Goal: Information Seeking & Learning: Learn about a topic

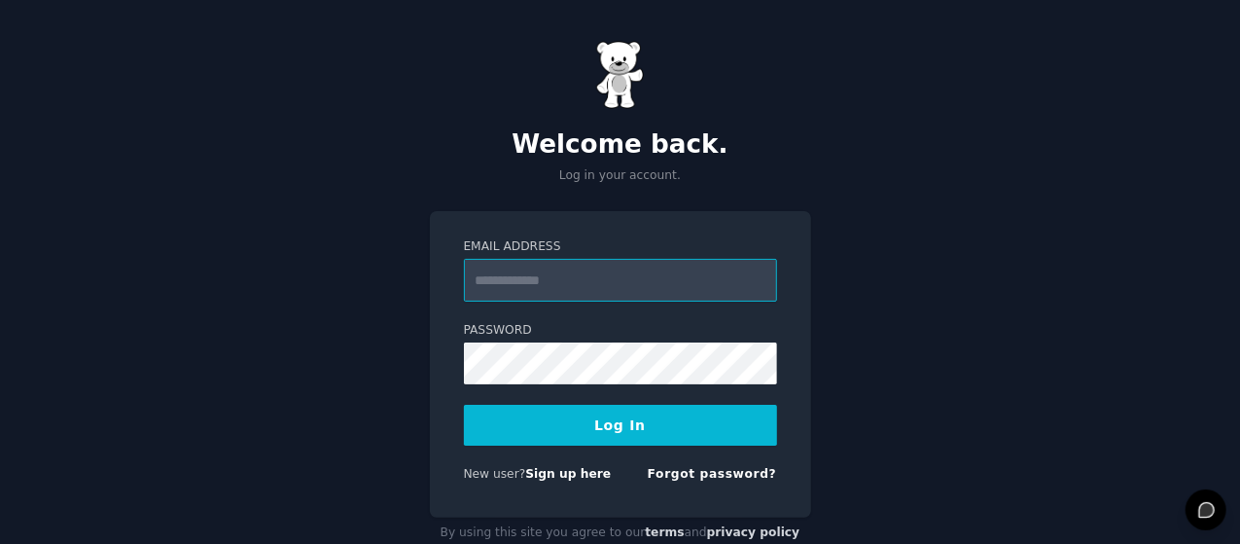
click at [560, 281] on input "Email Address" at bounding box center [620, 280] width 313 height 43
type input "**********"
click at [599, 427] on button "Log In" at bounding box center [620, 425] width 313 height 41
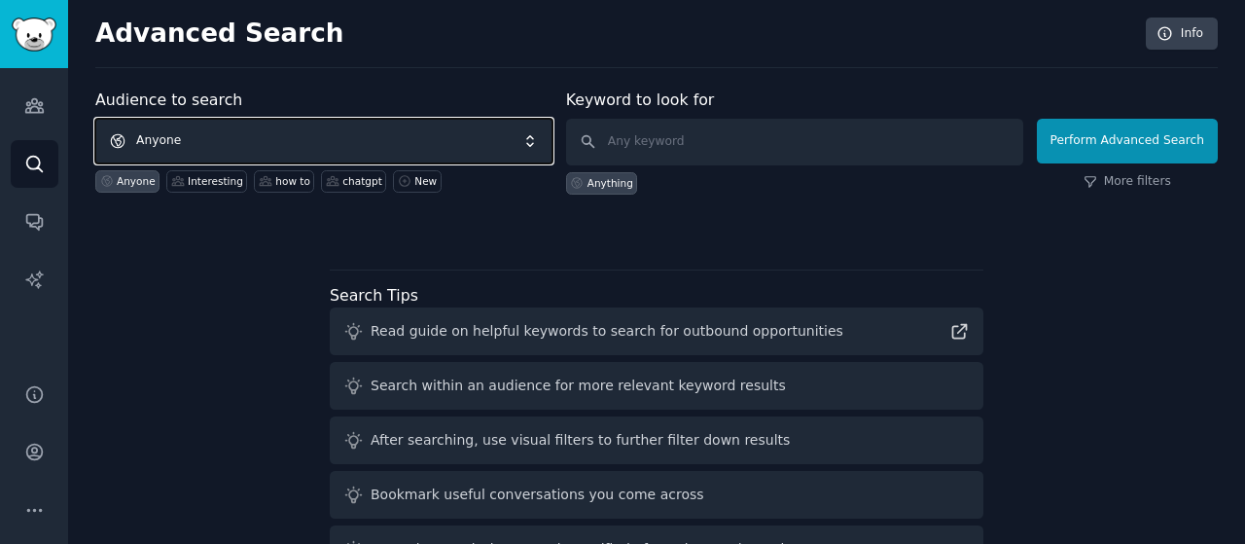
click at [354, 125] on span "Anyone" at bounding box center [323, 141] width 457 height 45
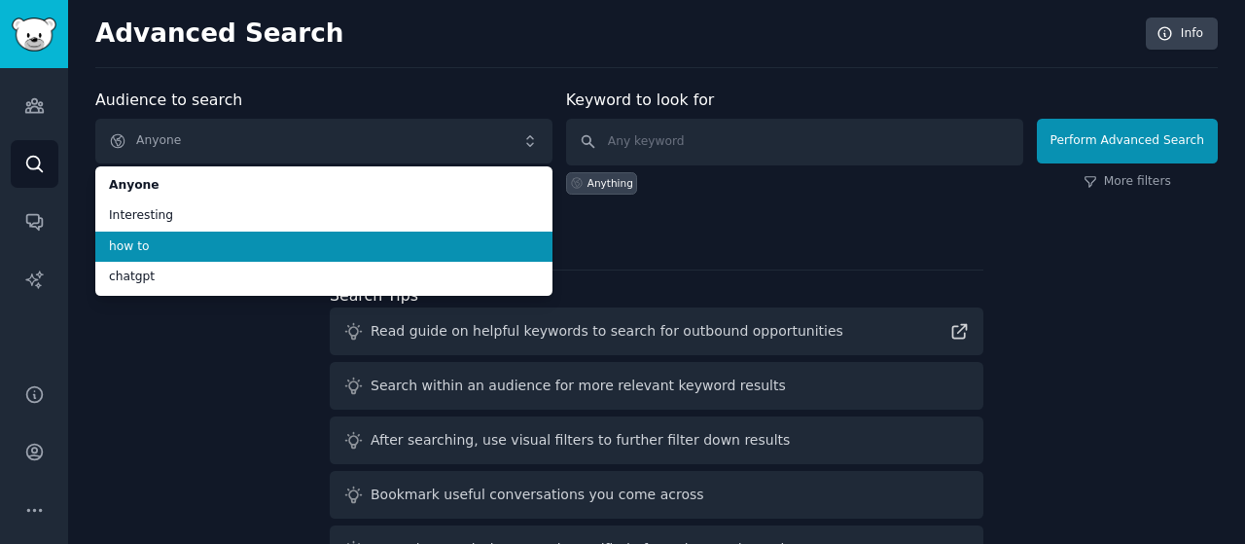
click at [328, 234] on li "how to" at bounding box center [323, 247] width 457 height 31
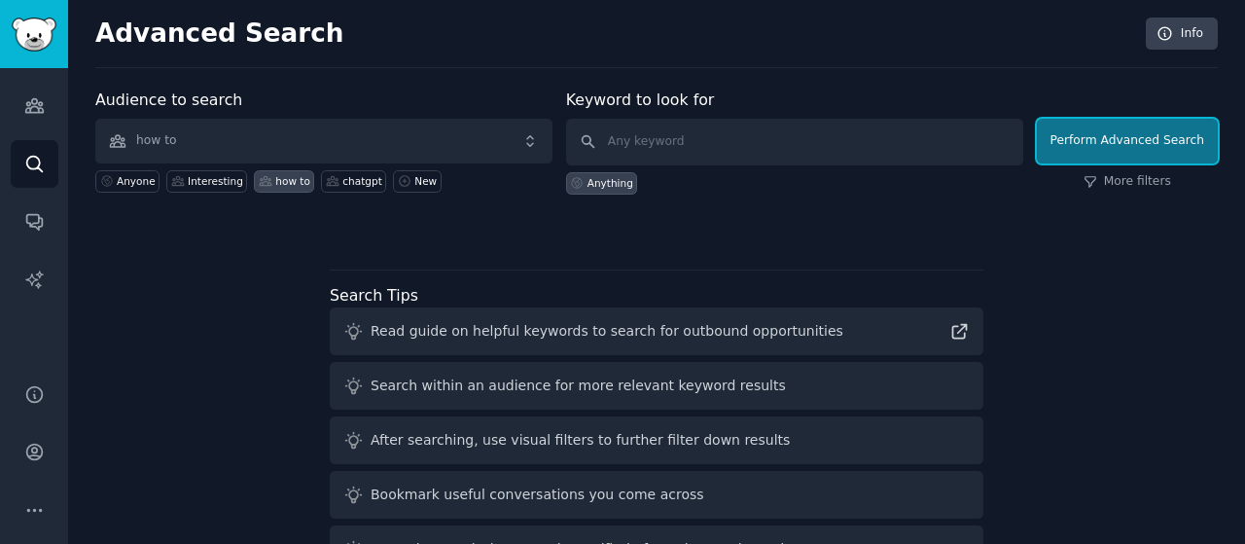
click at [1099, 127] on button "Perform Advanced Search" at bounding box center [1127, 141] width 181 height 45
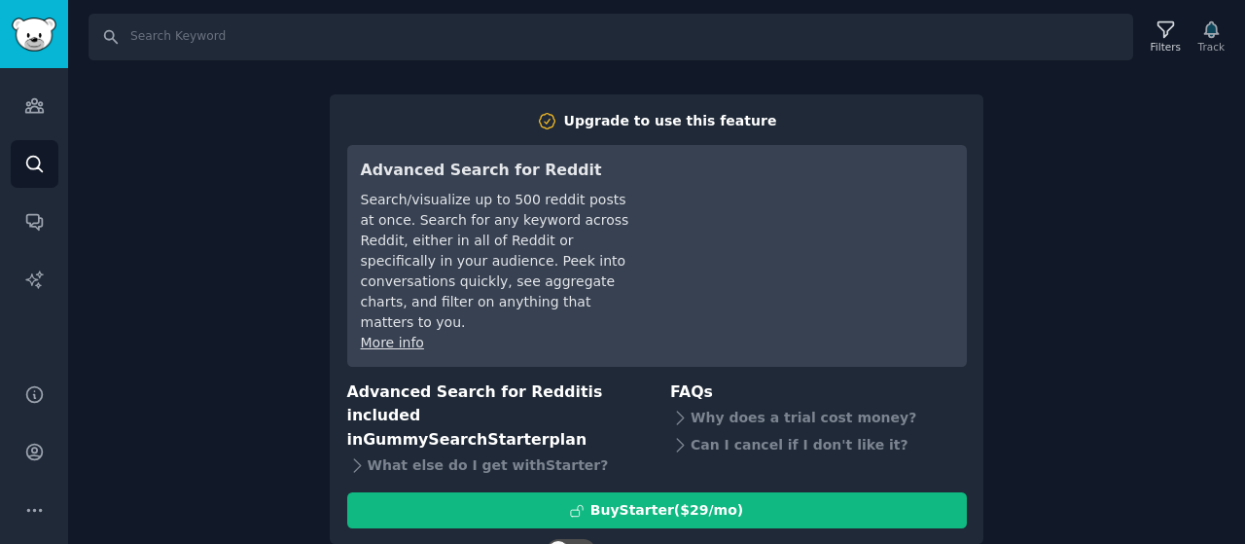
scroll to position [27, 0]
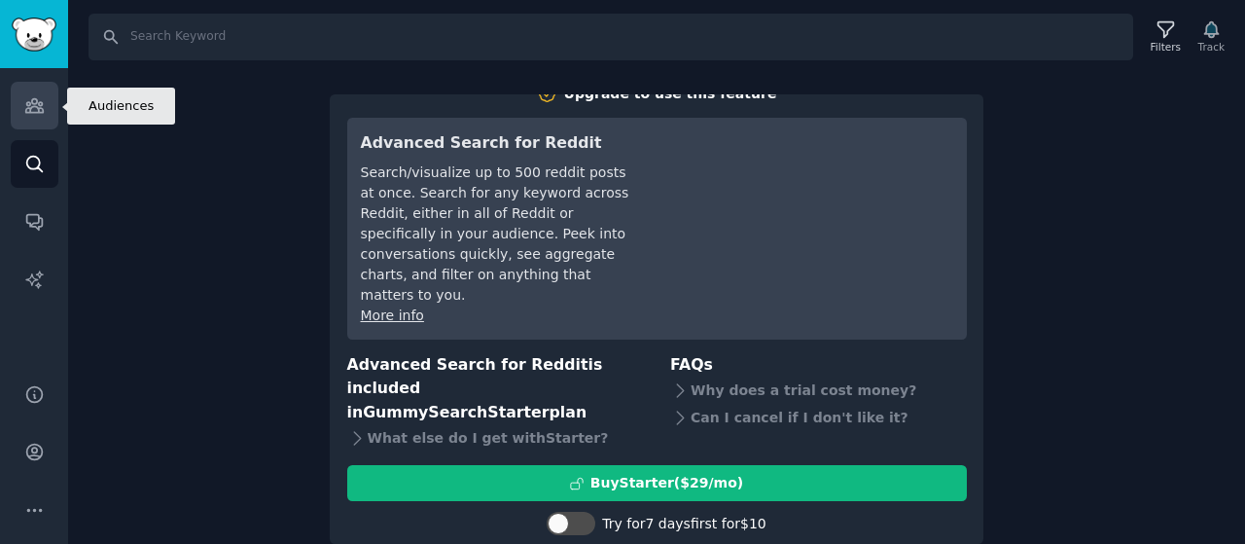
click at [31, 114] on icon "Sidebar" at bounding box center [34, 105] width 20 height 20
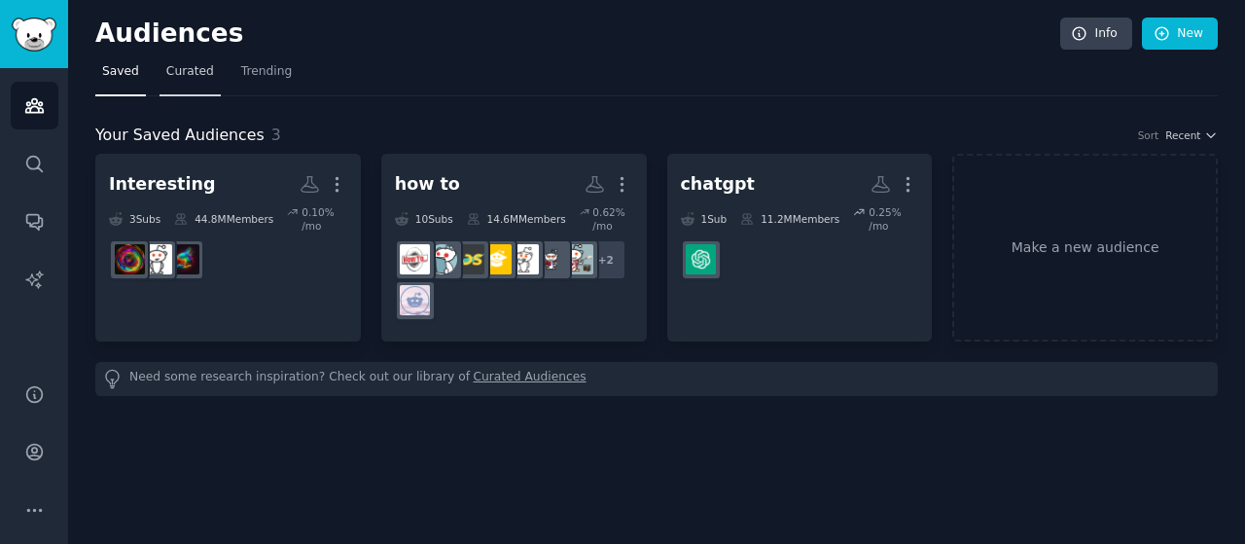
click at [189, 81] on link "Curated" at bounding box center [190, 76] width 61 height 40
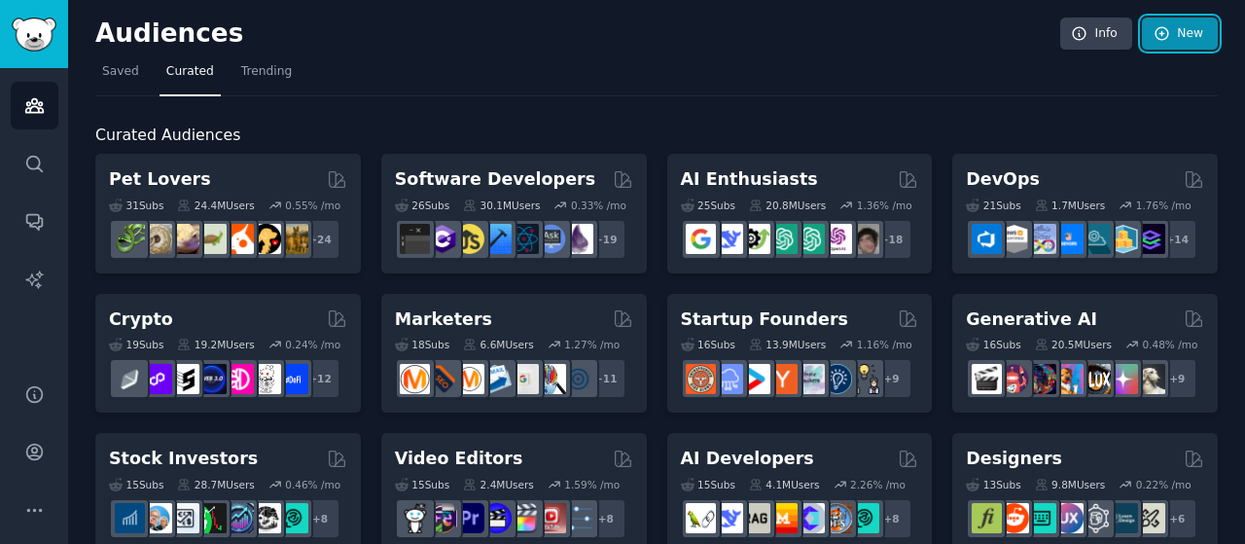
click at [1189, 45] on link "New" at bounding box center [1180, 34] width 76 height 33
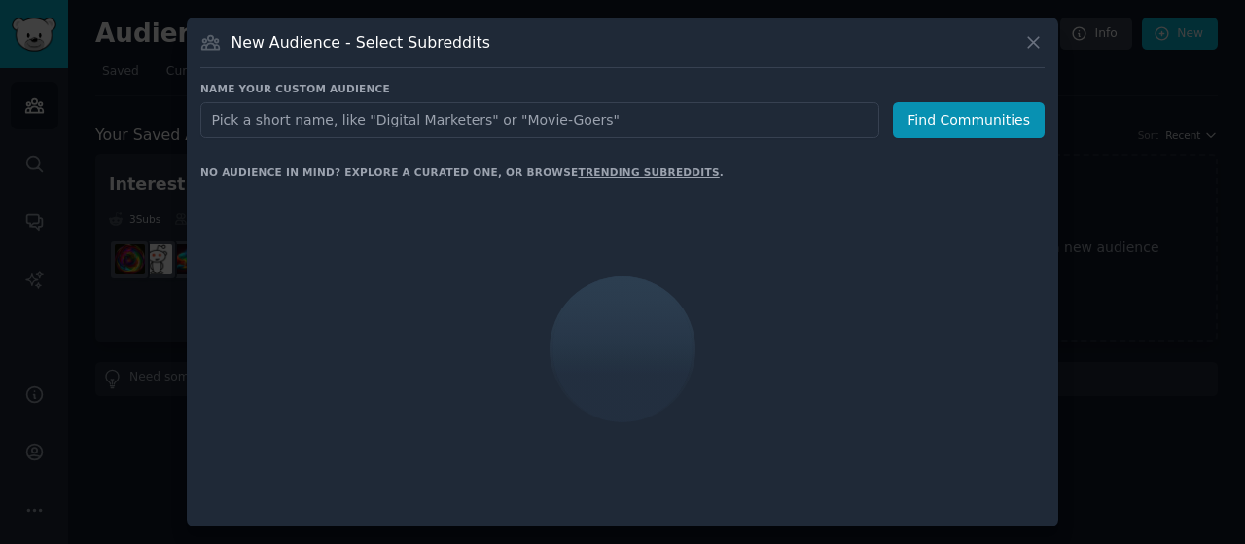
click at [1244, 102] on div at bounding box center [622, 272] width 1245 height 544
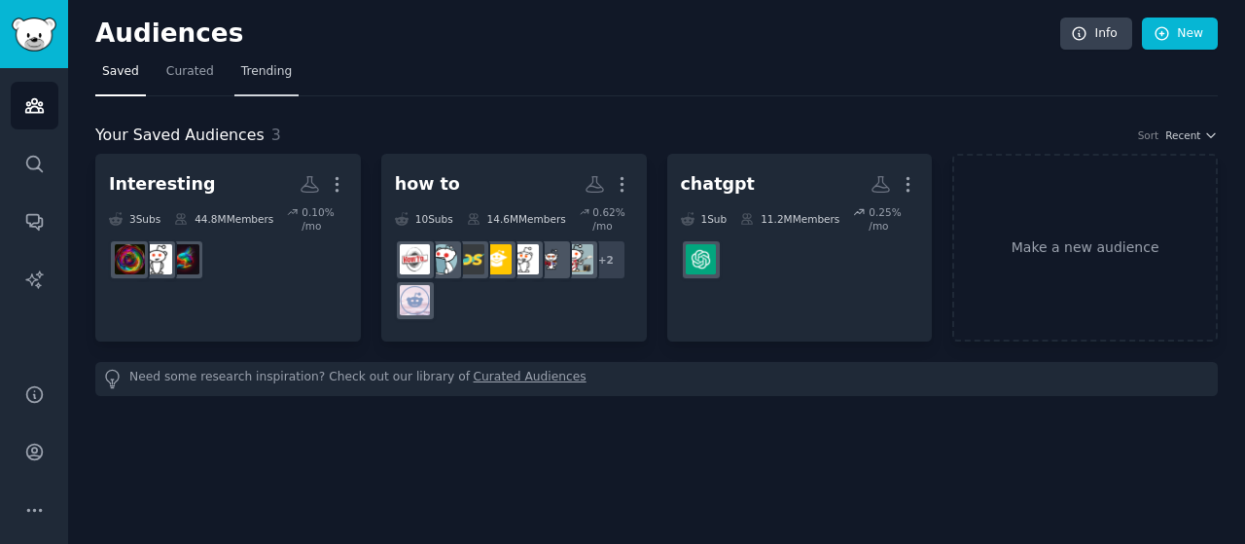
click at [271, 61] on link "Trending" at bounding box center [266, 76] width 64 height 40
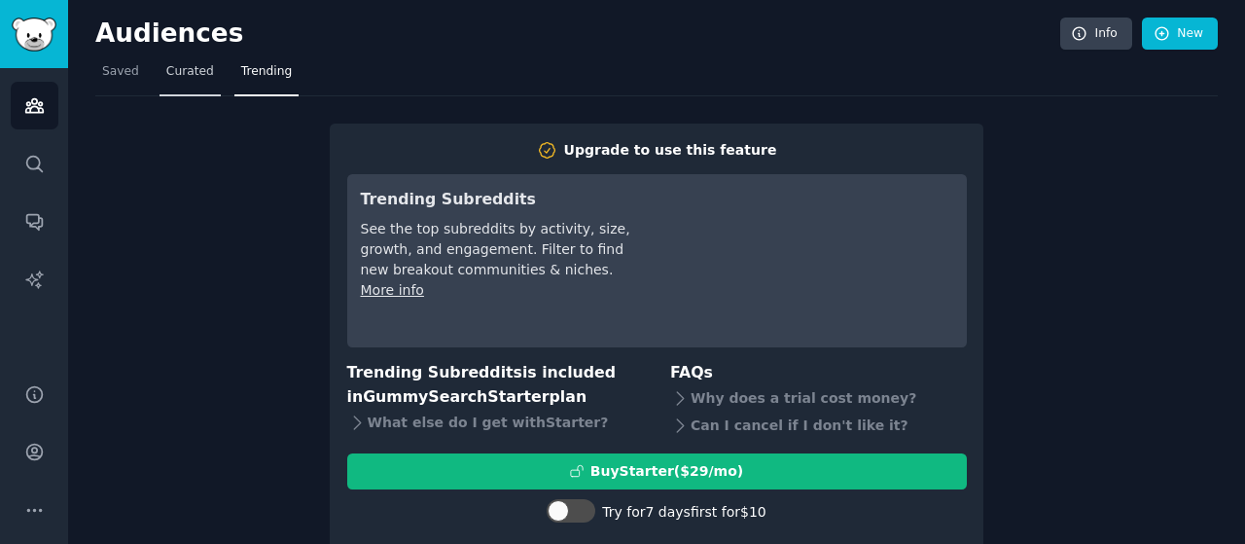
click at [177, 67] on span "Curated" at bounding box center [190, 72] width 48 height 18
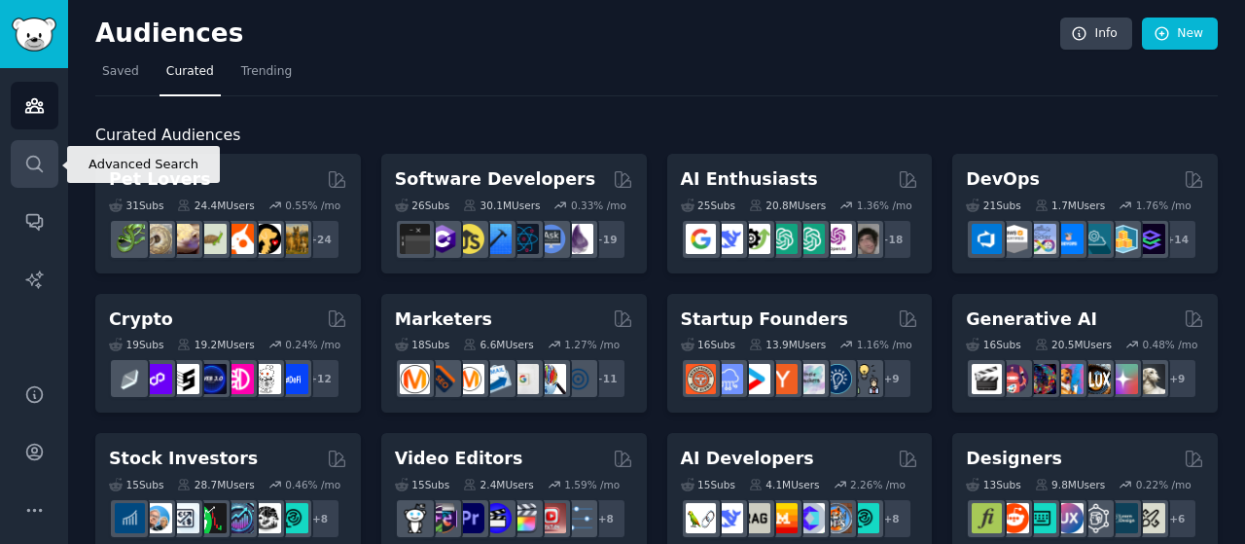
click at [25, 164] on icon "Sidebar" at bounding box center [34, 164] width 20 height 20
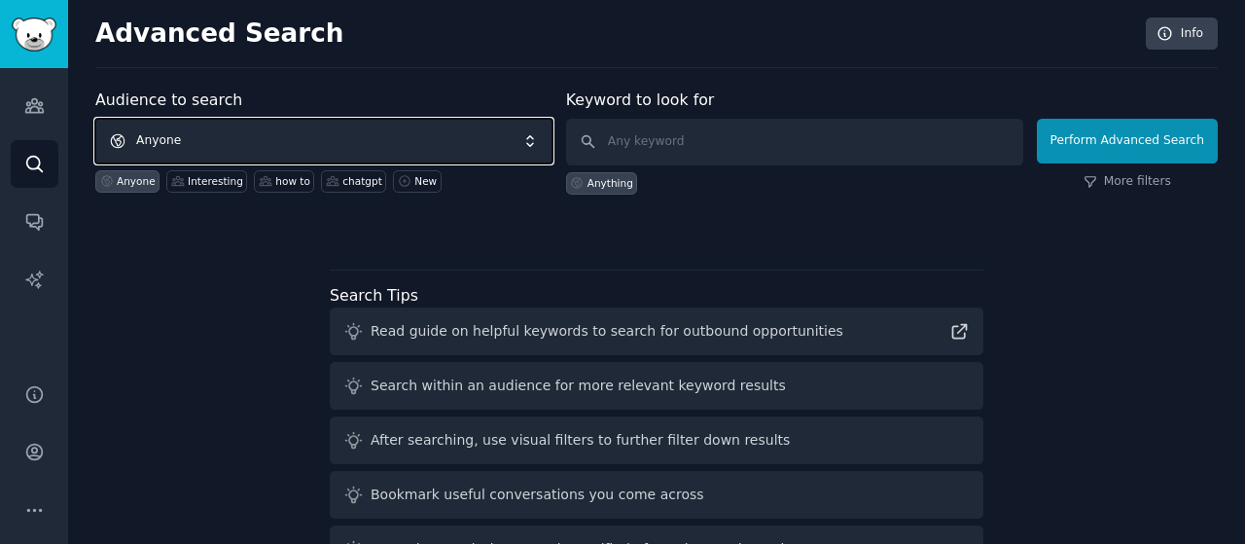
click at [381, 147] on span "Anyone" at bounding box center [323, 141] width 457 height 45
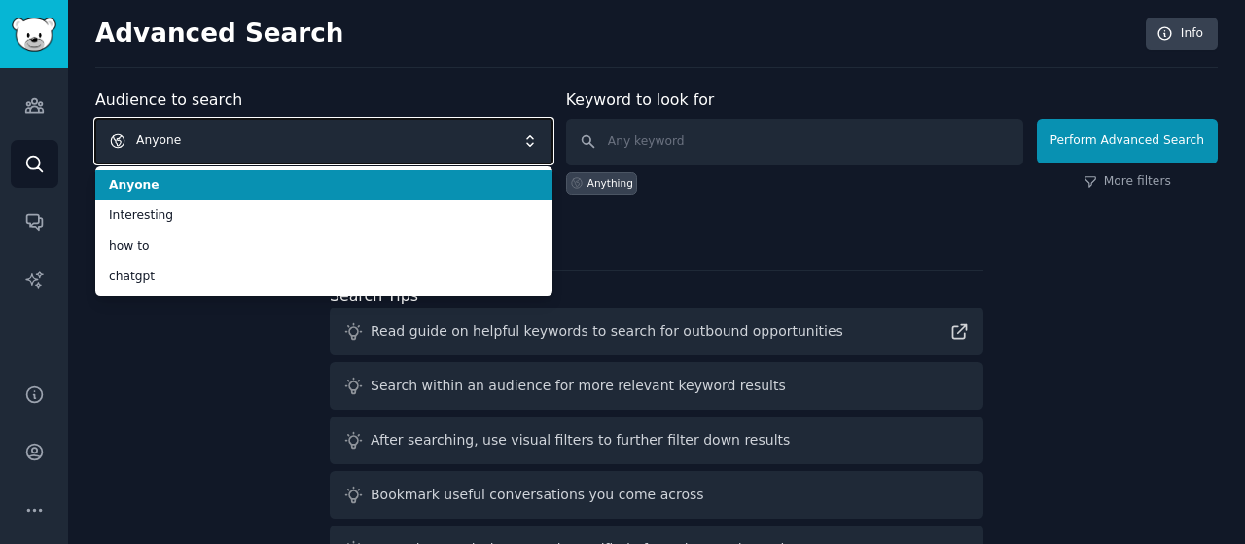
click at [398, 135] on span "Anyone" at bounding box center [323, 141] width 457 height 45
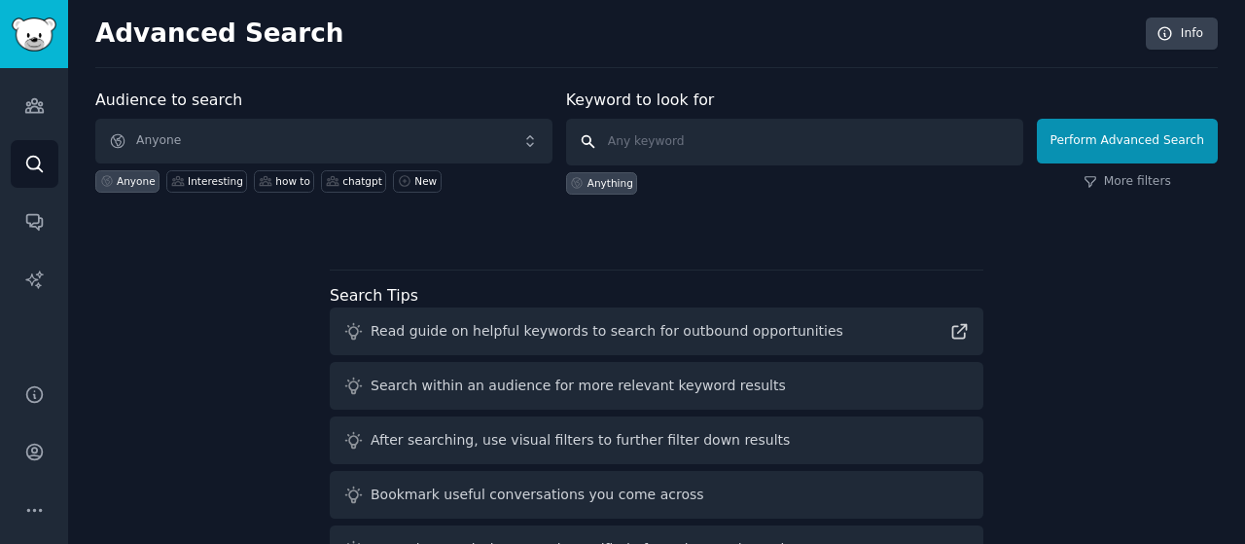
click at [675, 153] on input "text" at bounding box center [794, 142] width 457 height 47
type input "how to"
click button "Perform Advanced Search" at bounding box center [1127, 141] width 181 height 45
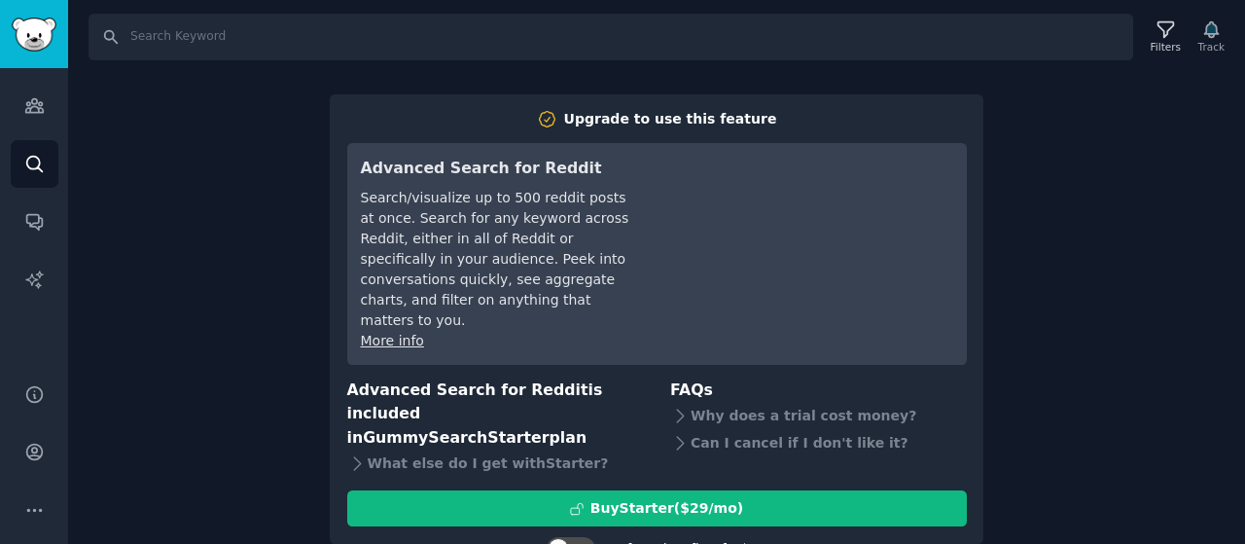
scroll to position [3, 0]
click at [354, 40] on input "Search" at bounding box center [611, 37] width 1045 height 47
type input "how to"
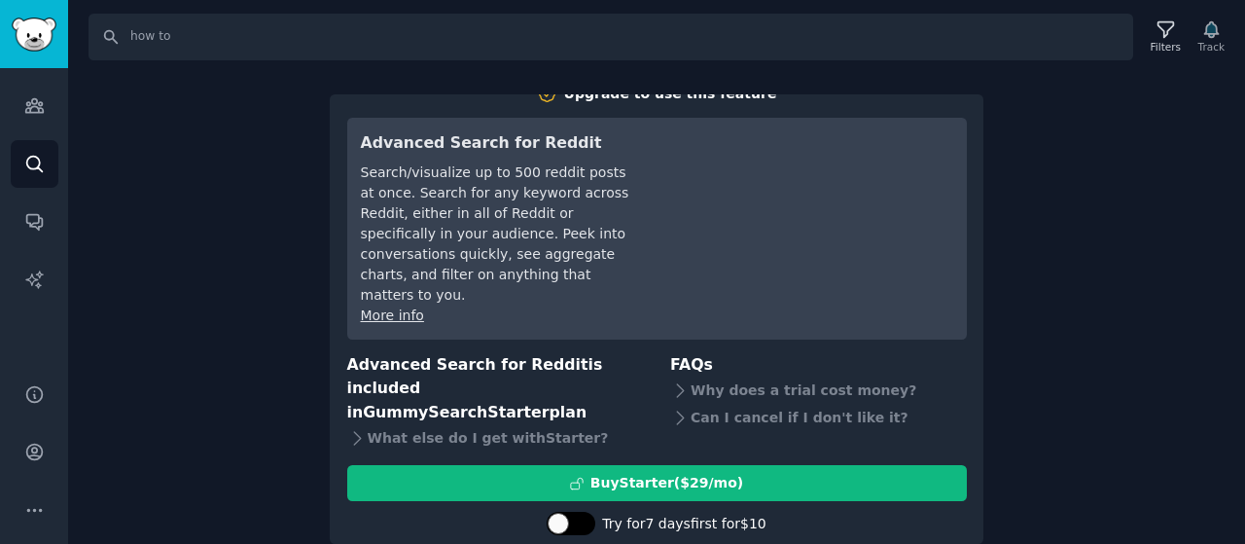
click at [586, 518] on div at bounding box center [581, 523] width 10 height 10
checkbox input "true"
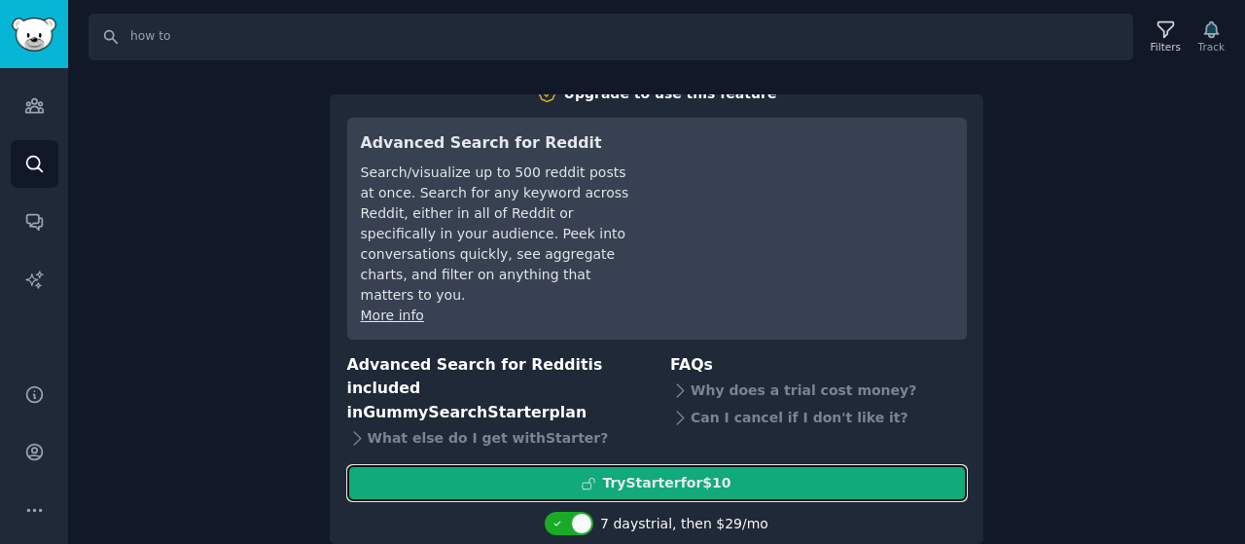
click at [776, 465] on button "Try Starter for $10" at bounding box center [657, 483] width 620 height 36
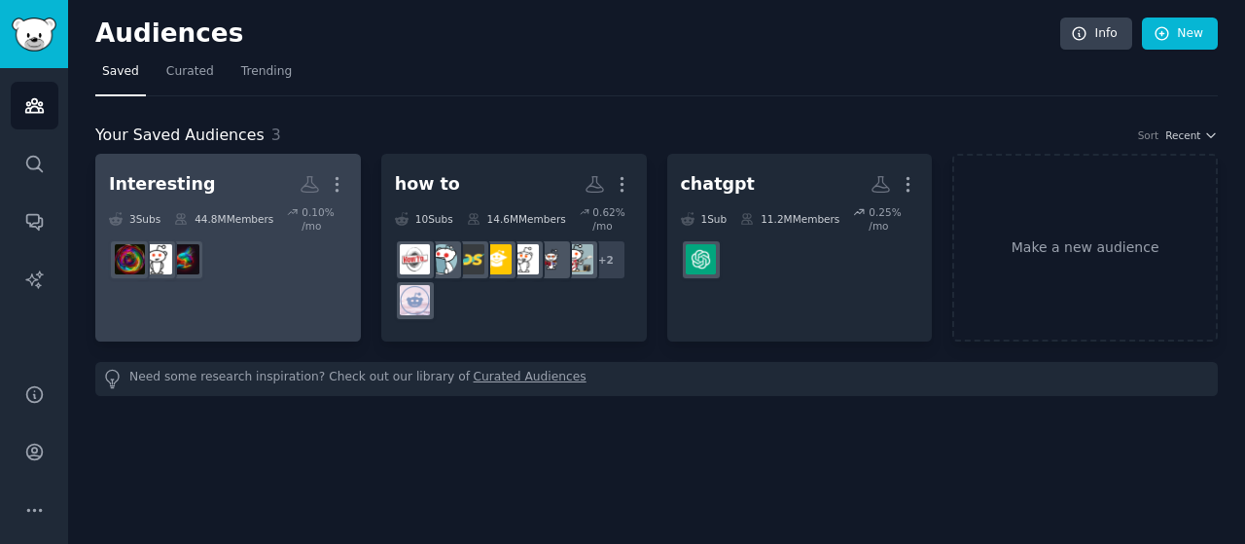
click at [236, 210] on div "44.8M Members" at bounding box center [223, 218] width 99 height 27
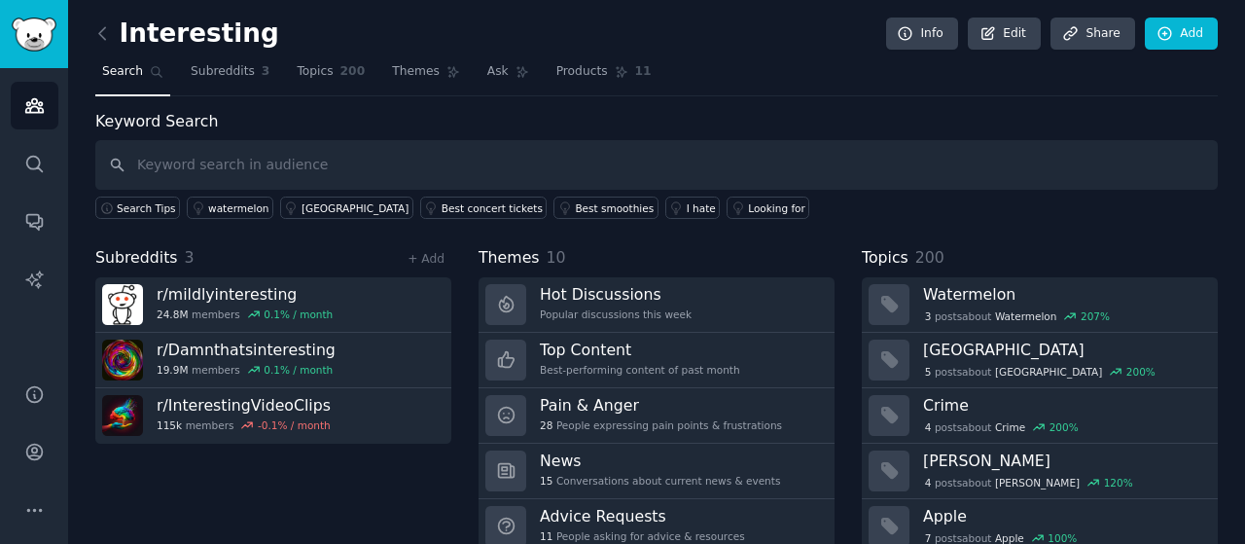
click at [337, 487] on div "Subreddits 3 + Add r/ mildlyinteresting 24.8M members 0.1 % / month r/ Damnthat…" at bounding box center [273, 445] width 356 height 398
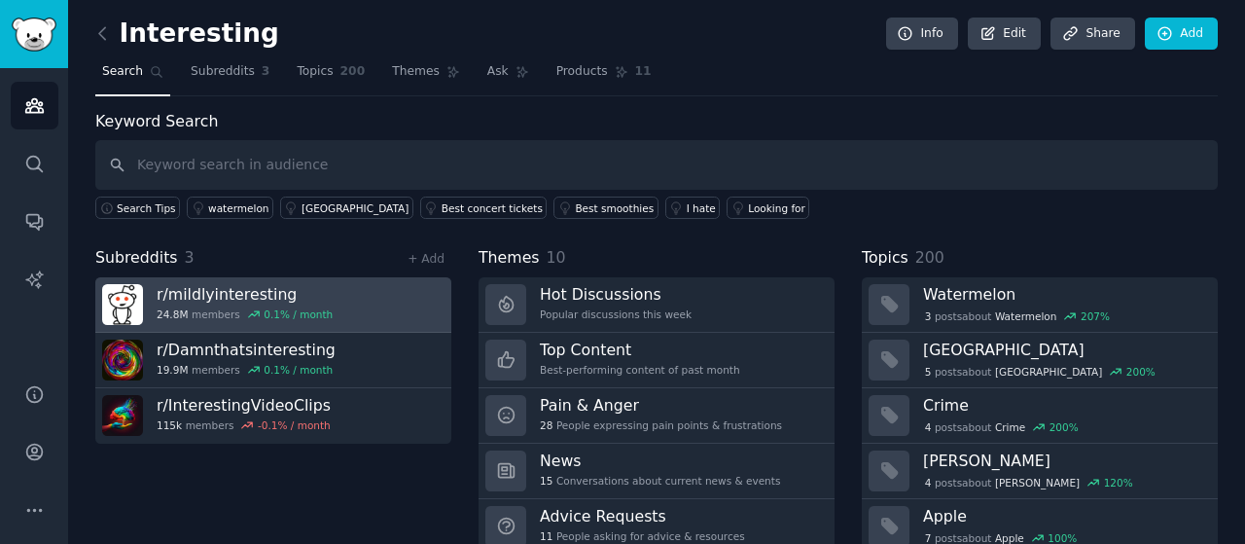
click at [255, 289] on h3 "r/ mildlyinteresting" at bounding box center [245, 294] width 176 height 20
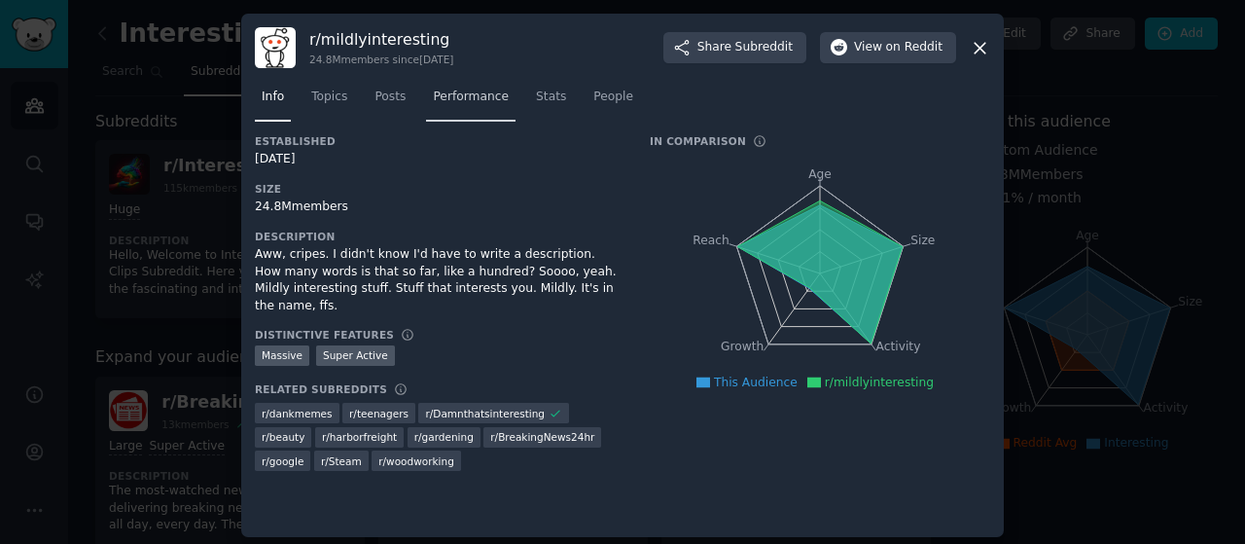
click at [451, 105] on span "Performance" at bounding box center [471, 98] width 76 height 18
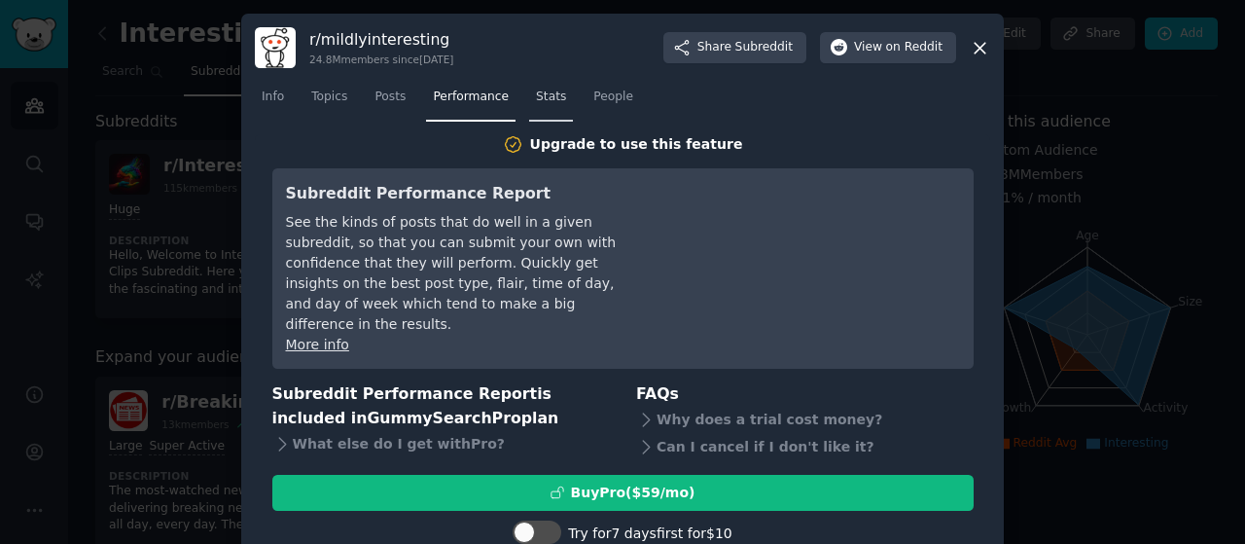
click at [542, 108] on link "Stats" at bounding box center [551, 102] width 44 height 40
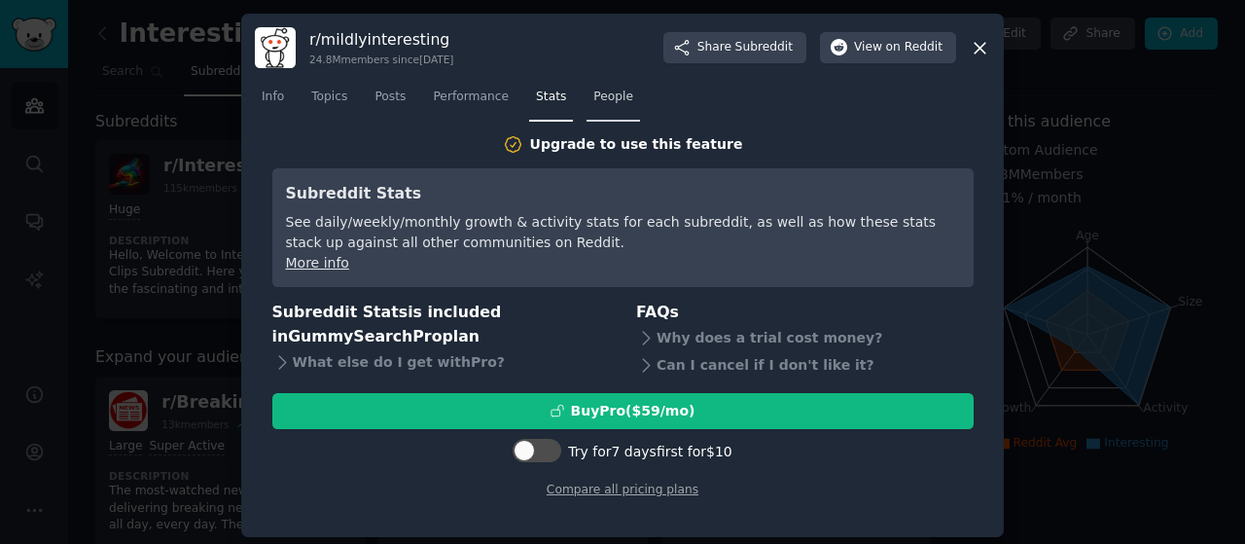
drag, startPoint x: 619, startPoint y: 85, endPoint x: 594, endPoint y: 97, distance: 27.4
click at [594, 97] on nav "Info Topics Posts Performance Stats People" at bounding box center [622, 102] width 735 height 40
click at [594, 97] on span "People" at bounding box center [613, 98] width 40 height 18
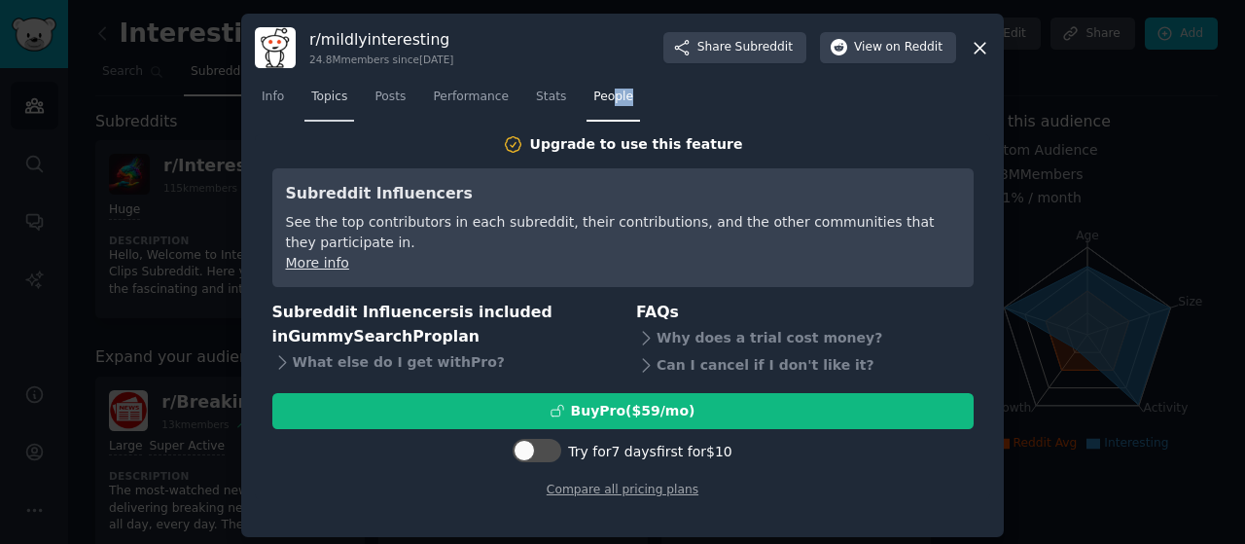
click at [340, 95] on span "Topics" at bounding box center [329, 98] width 36 height 18
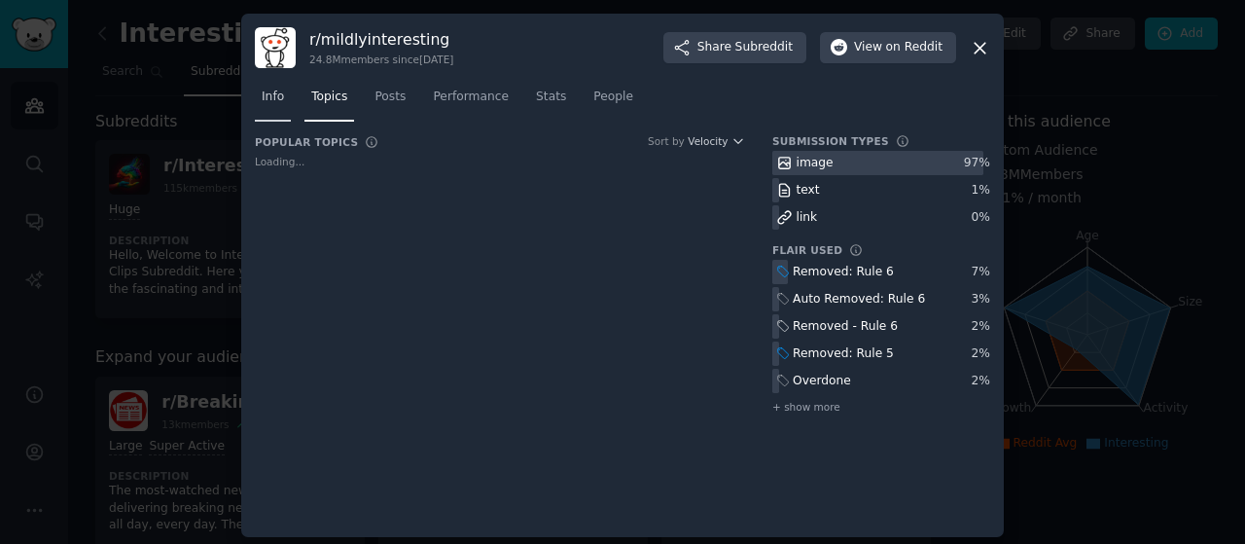
drag, startPoint x: 294, startPoint y: 98, endPoint x: 277, endPoint y: 100, distance: 16.7
click at [277, 100] on nav "Info Topics Posts Performance Stats People" at bounding box center [622, 102] width 735 height 40
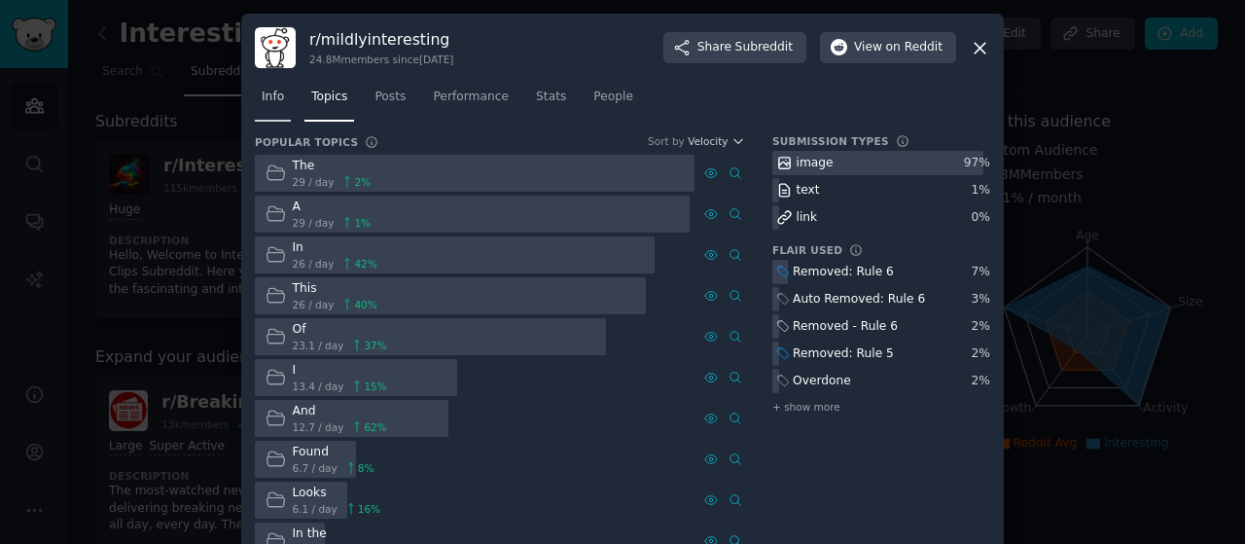
click at [277, 100] on span "Info" at bounding box center [273, 98] width 22 height 18
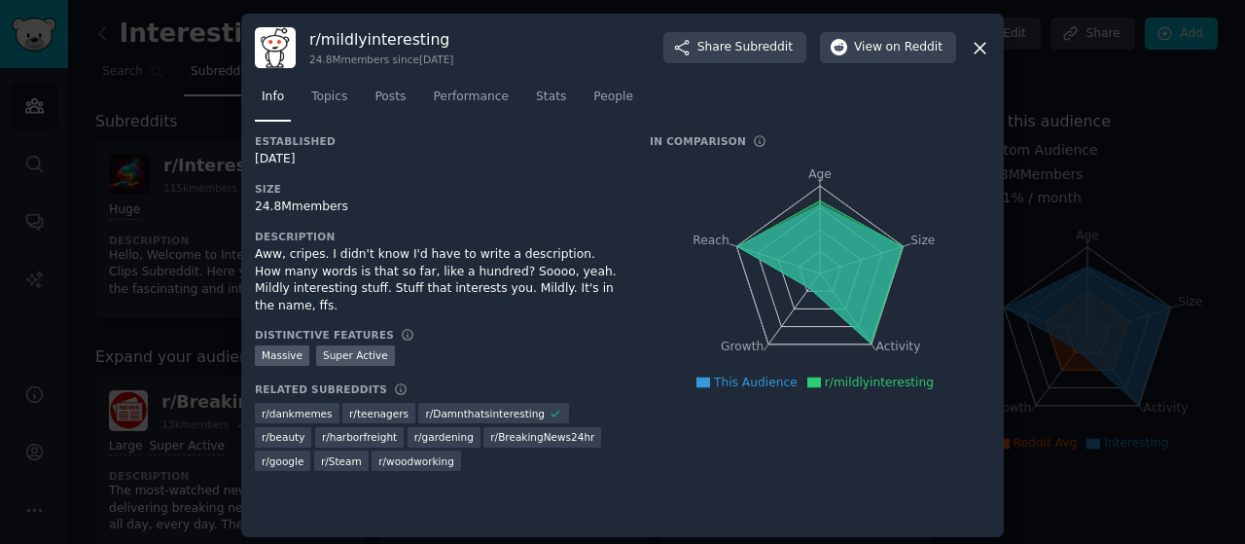
click at [1130, 174] on div at bounding box center [622, 272] width 1245 height 544
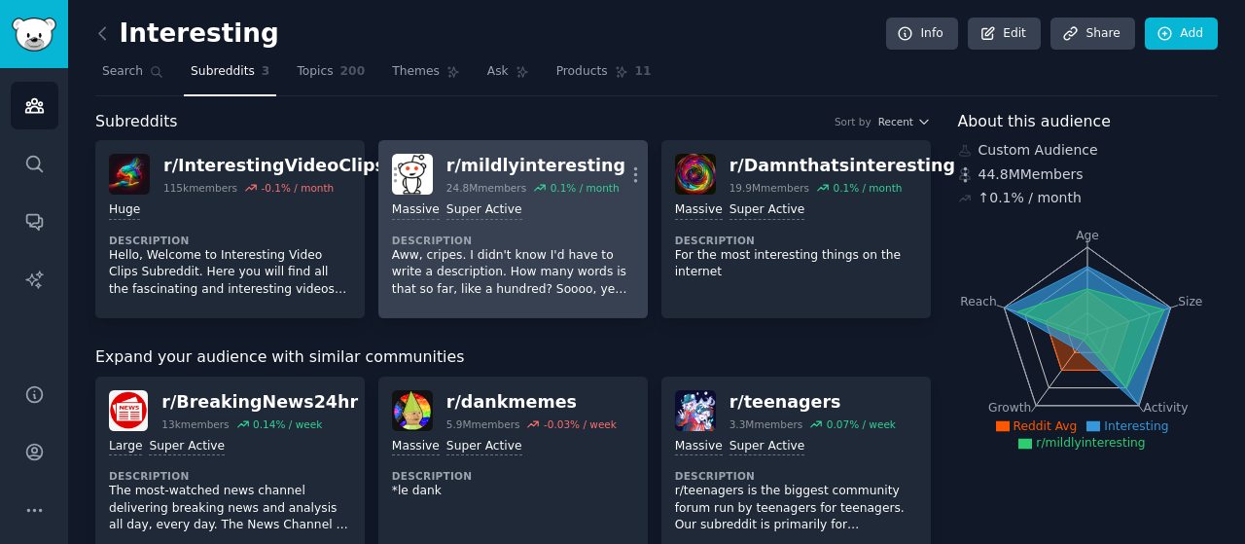
click at [476, 253] on p "Aww, cripes. I didn't know I'd have to write a description. How many words is t…" at bounding box center [513, 273] width 242 height 52
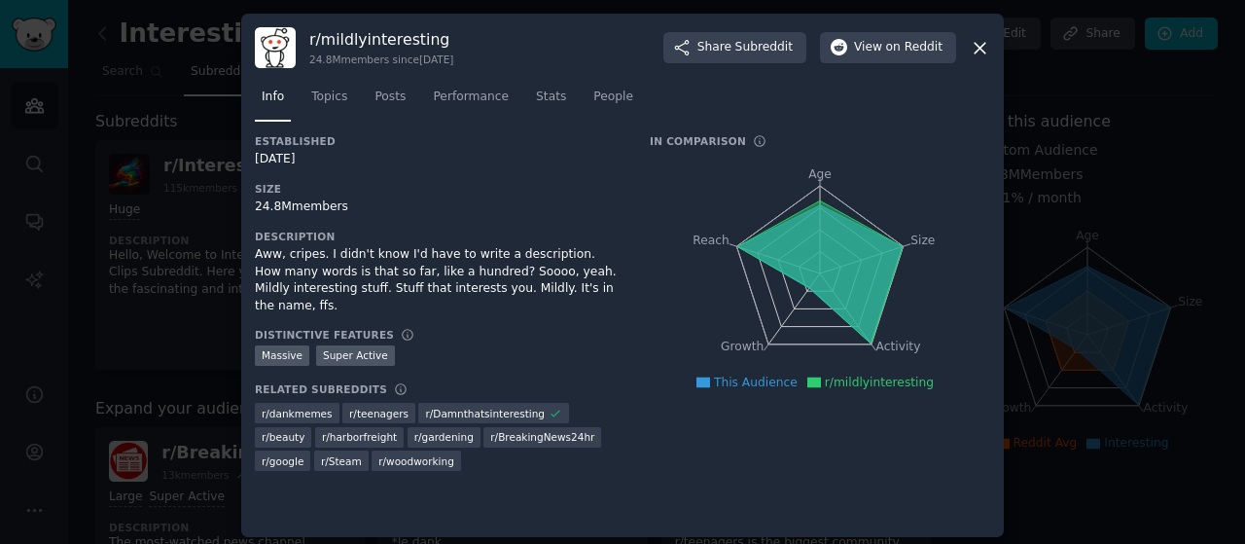
click at [1010, 174] on div at bounding box center [622, 272] width 1245 height 544
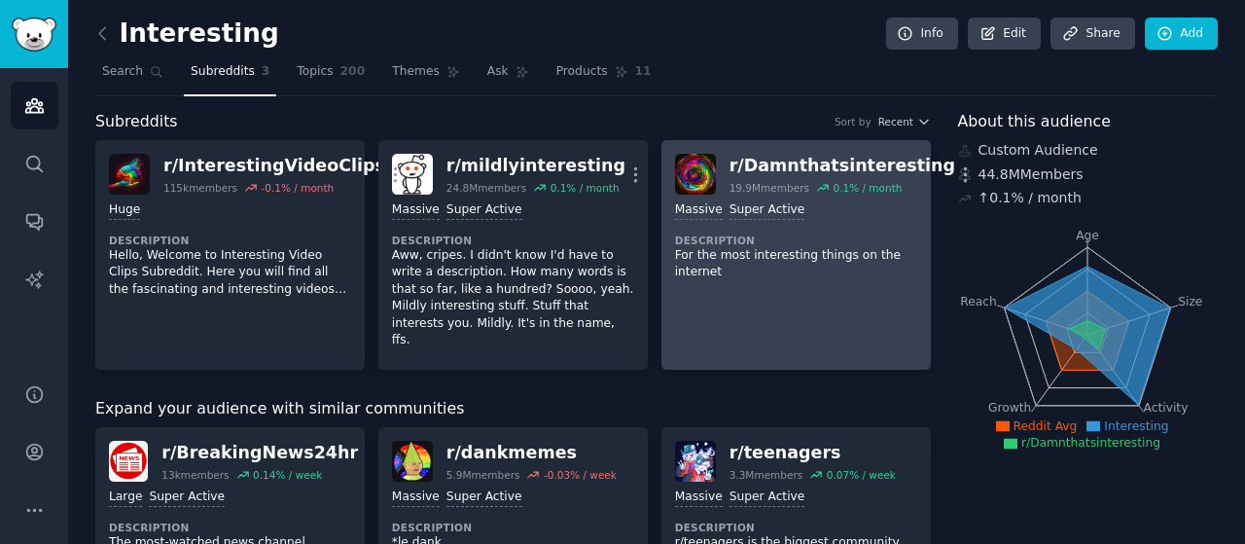
click at [712, 275] on p "For the most interesting things on the internet" at bounding box center [796, 264] width 242 height 34
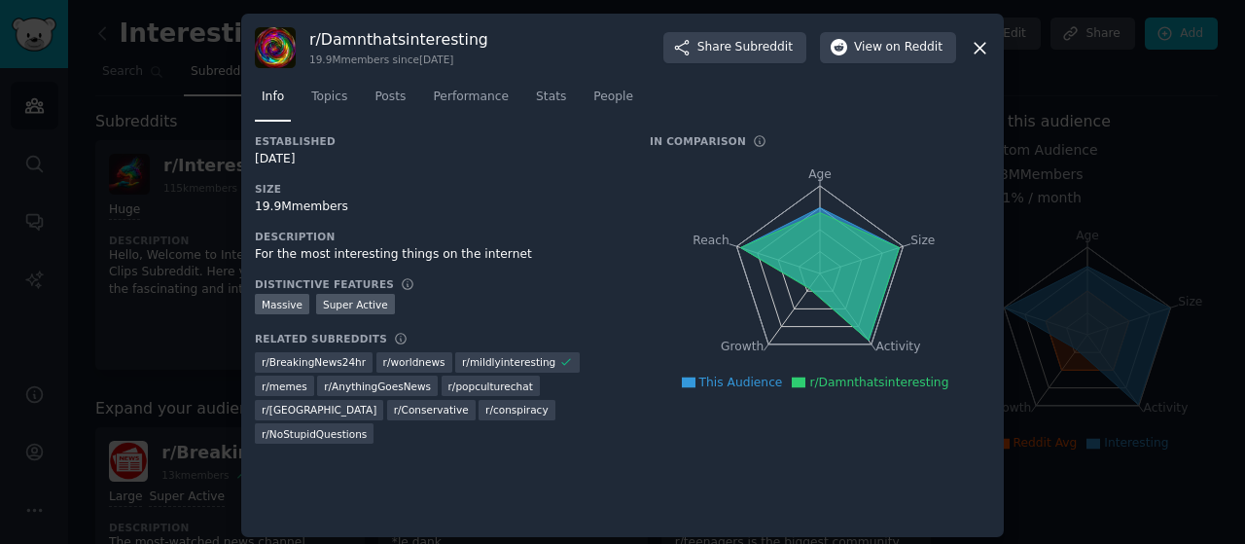
click at [1138, 251] on div at bounding box center [622, 272] width 1245 height 544
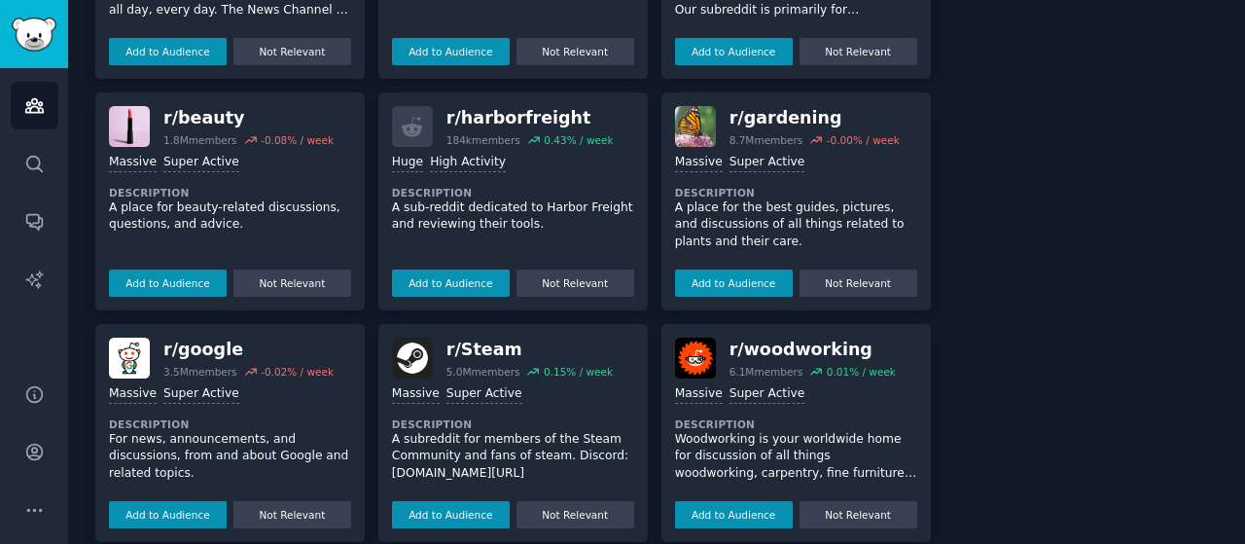
scroll to position [564, 0]
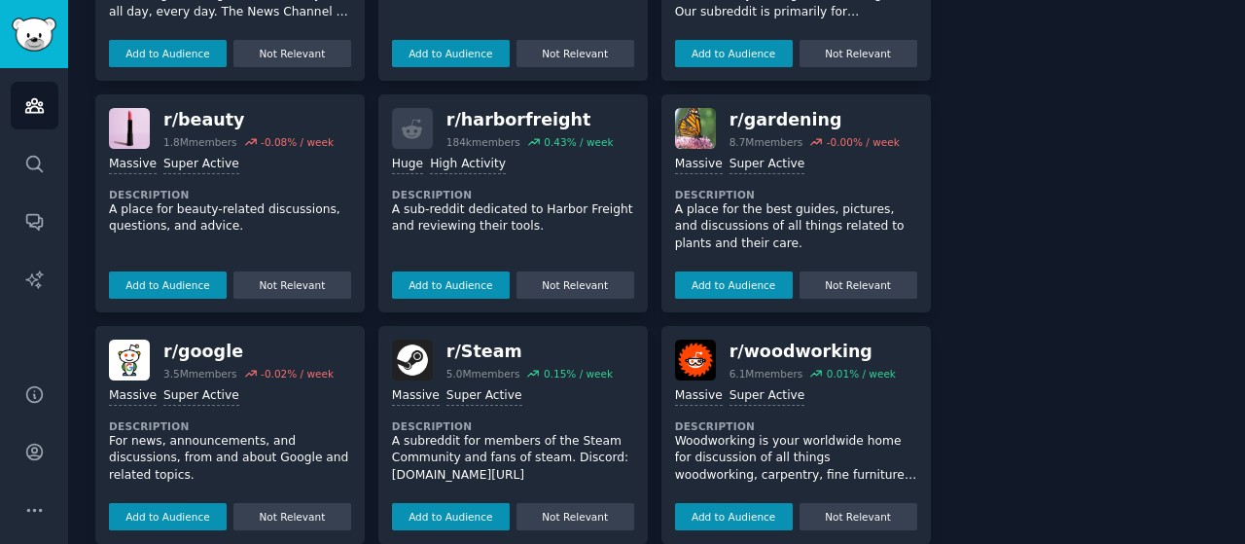
click at [736, 202] on p "A place for the best guides, pictures, and discussions of all things related to…" at bounding box center [796, 227] width 242 height 52
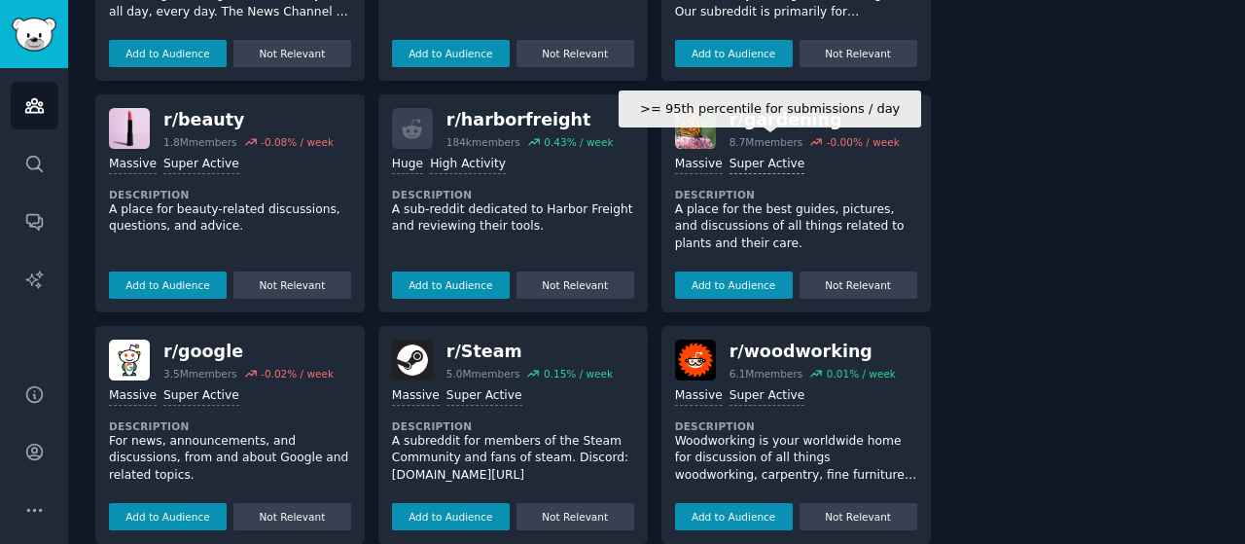
click at [753, 156] on div "Super Active" at bounding box center [768, 165] width 76 height 18
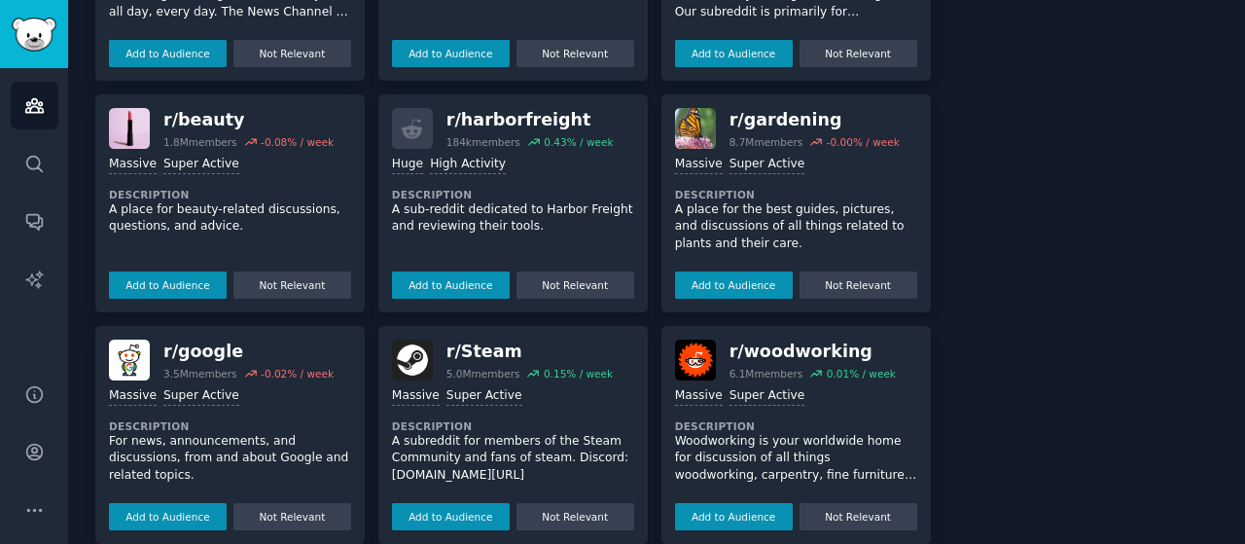
click at [784, 109] on div "r/ gardening" at bounding box center [815, 120] width 170 height 24
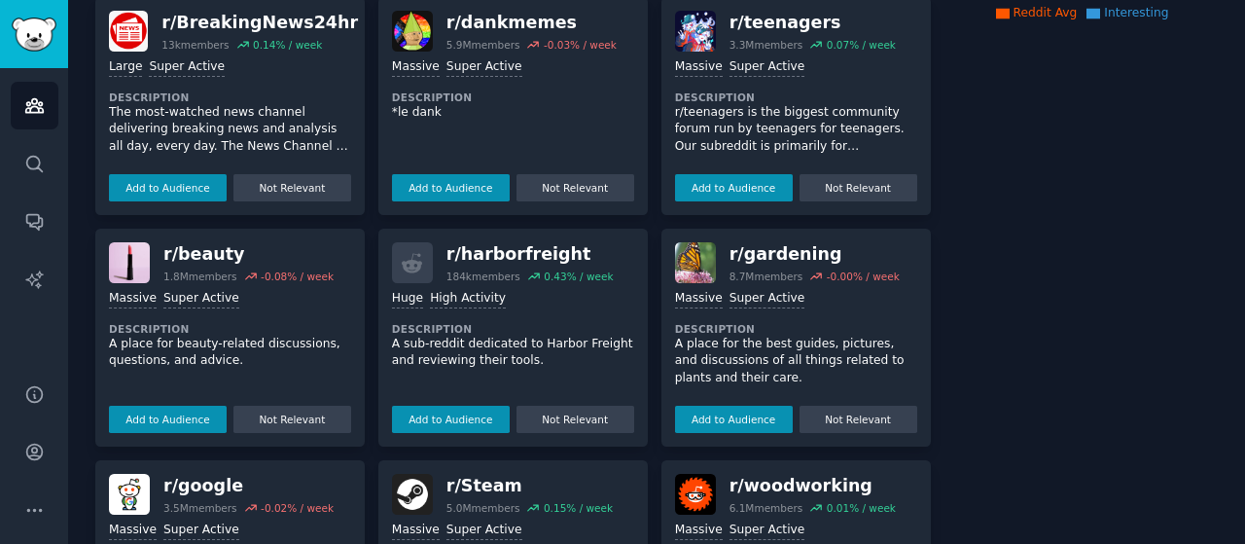
scroll to position [429, 0]
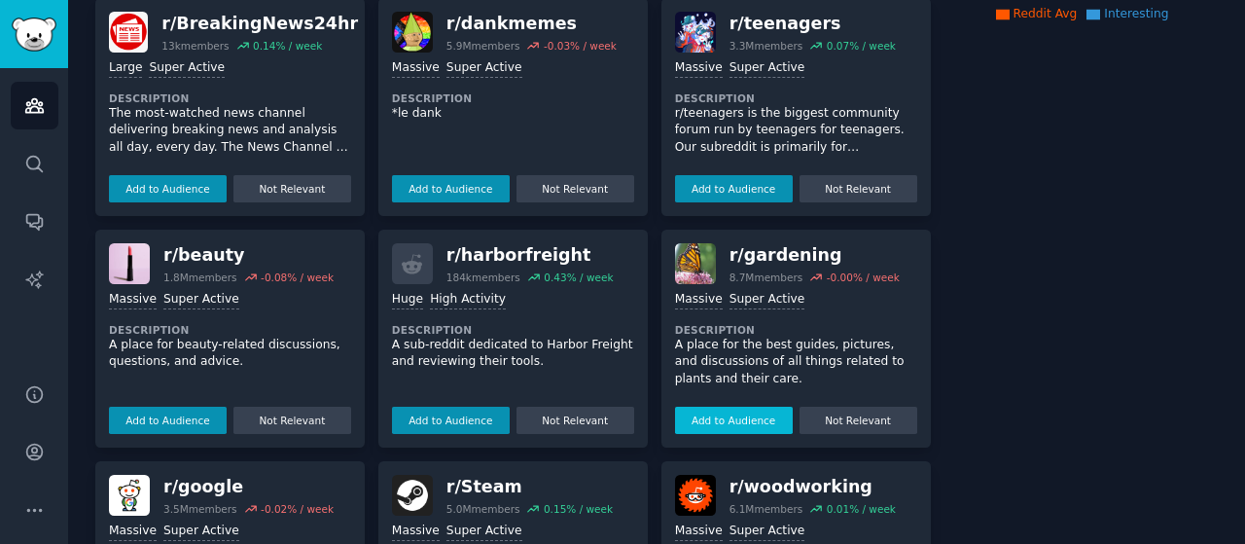
click at [743, 408] on button "Add to Audience" at bounding box center [734, 420] width 118 height 27
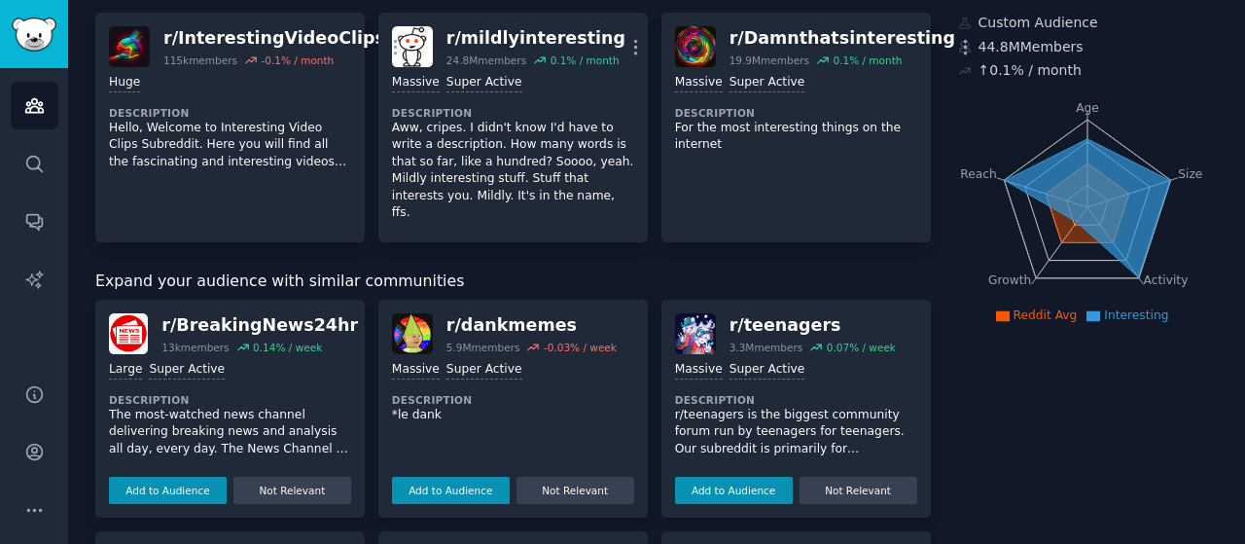
scroll to position [0, 0]
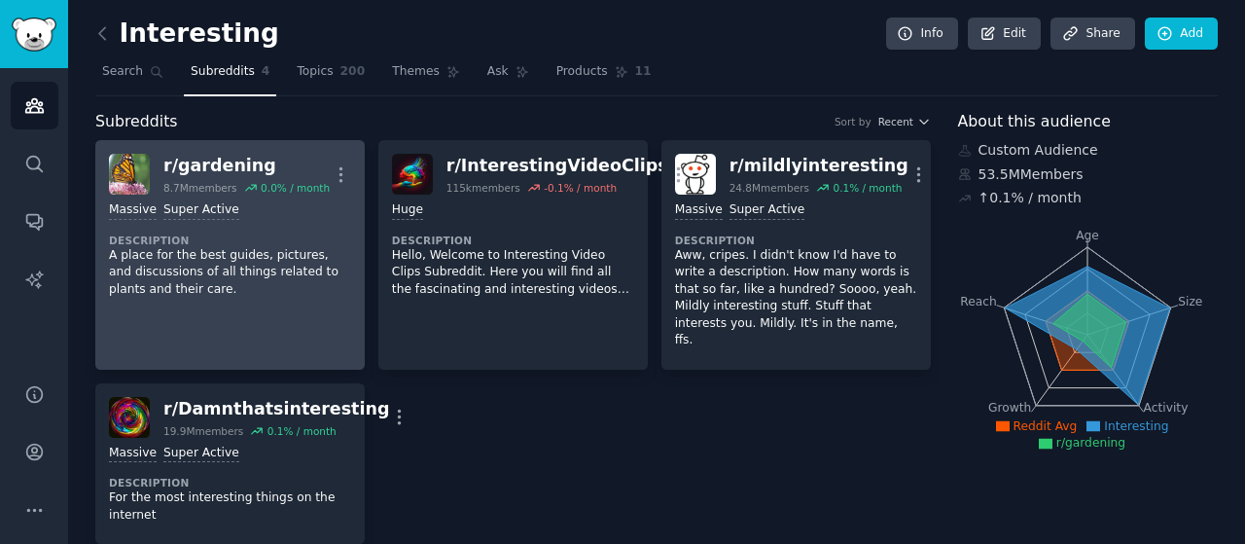
click at [286, 261] on p "A place for the best guides, pictures, and discussions of all things related to…" at bounding box center [230, 273] width 242 height 52
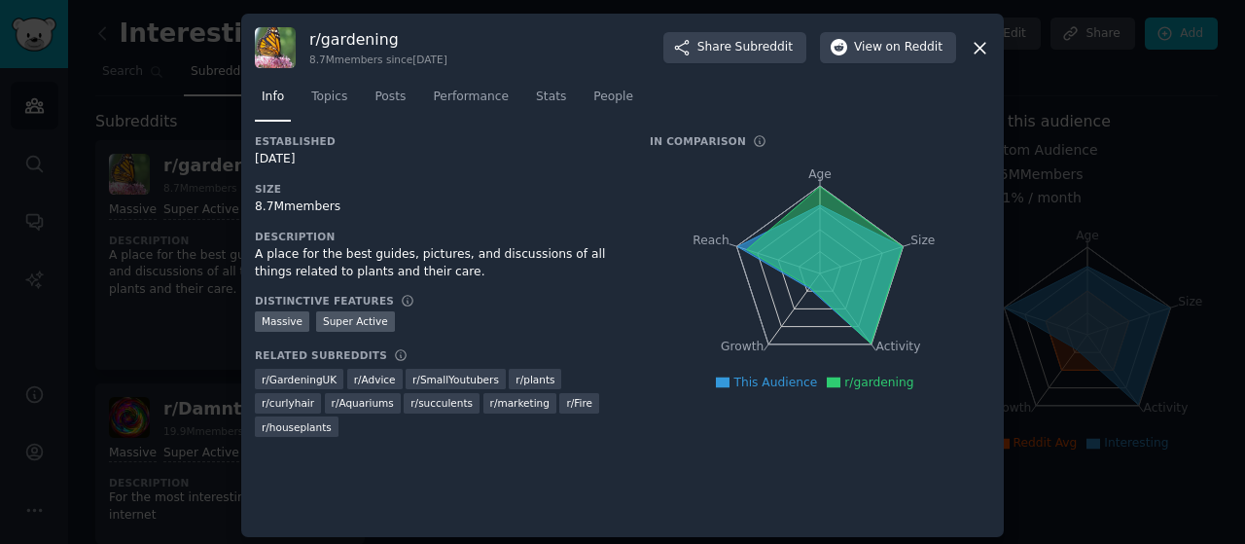
click at [1124, 176] on div at bounding box center [622, 272] width 1245 height 544
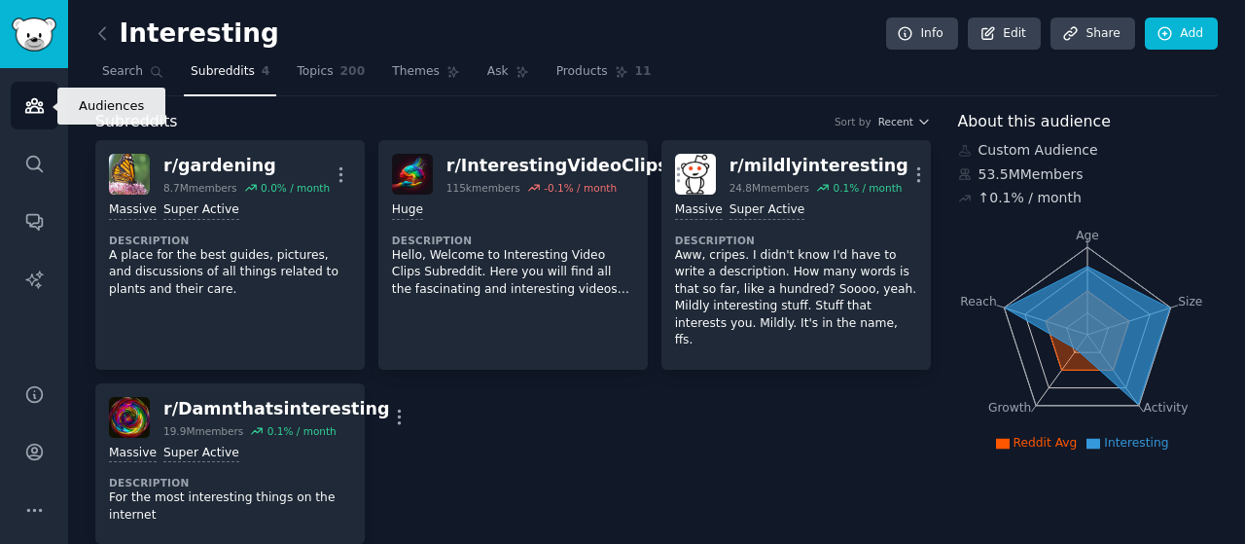
click at [33, 96] on icon "Sidebar" at bounding box center [34, 105] width 20 height 20
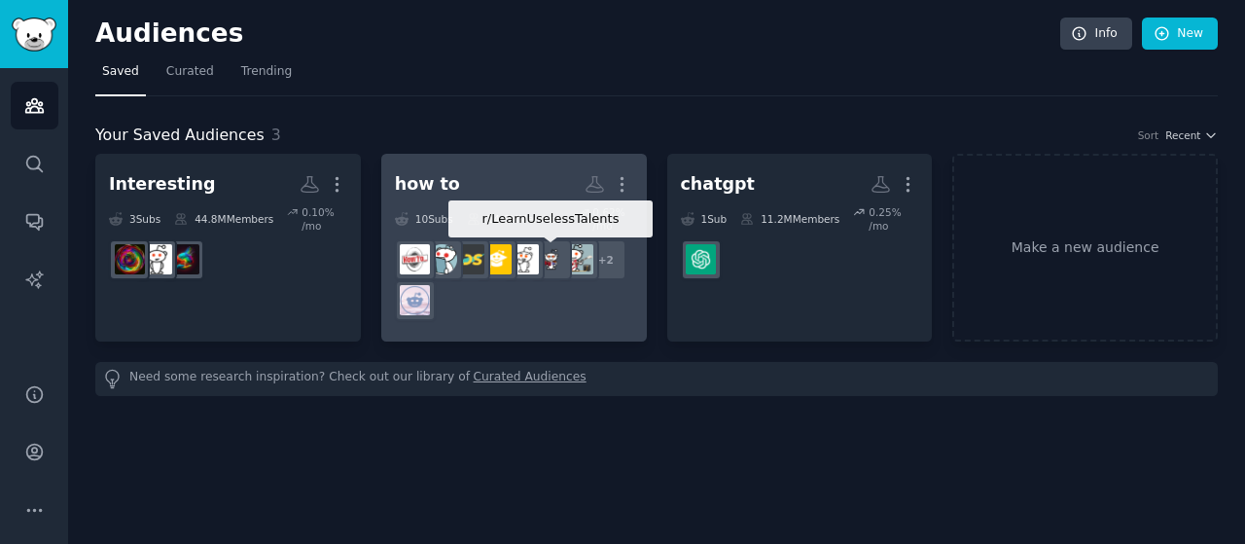
click at [558, 273] on div at bounding box center [551, 259] width 41 height 41
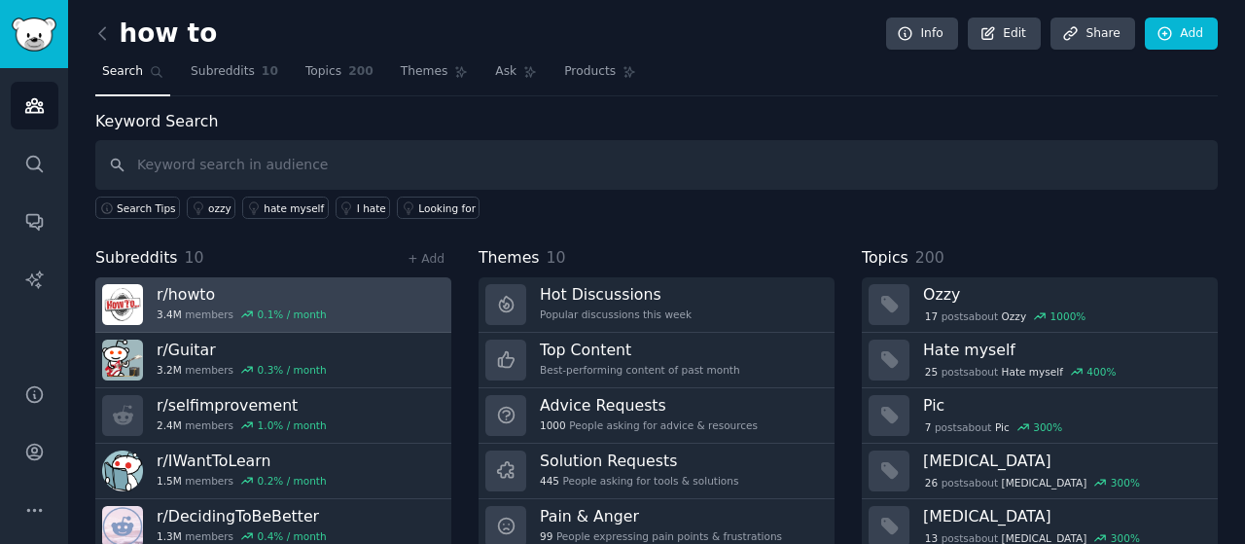
click at [330, 277] on link "r/ howto 3.4M members 0.1 % / month" at bounding box center [273, 304] width 356 height 55
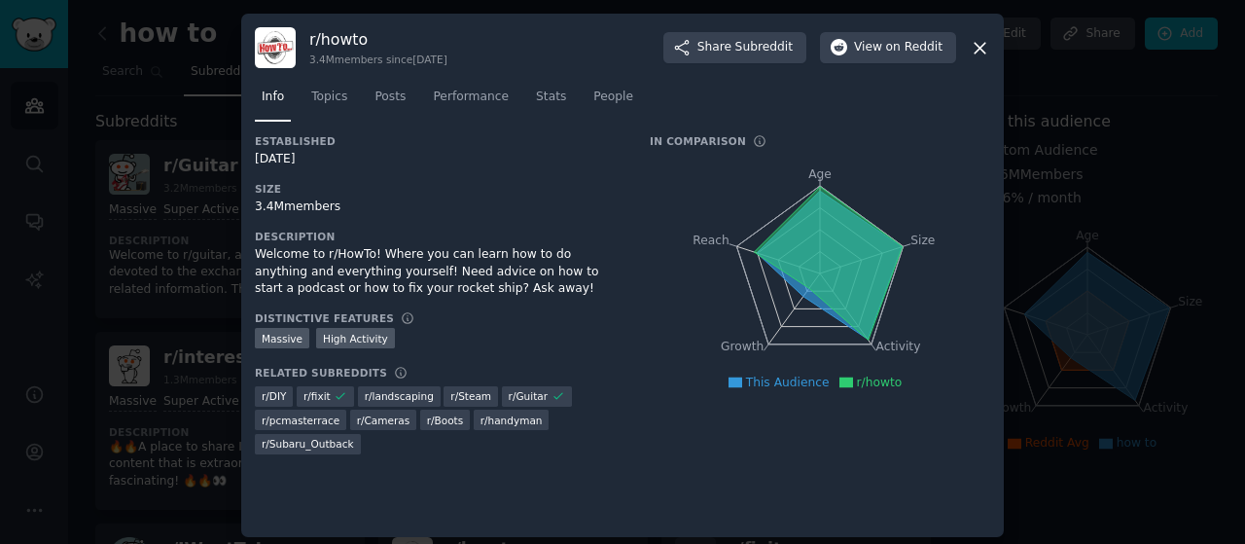
click at [975, 44] on icon at bounding box center [980, 48] width 11 height 11
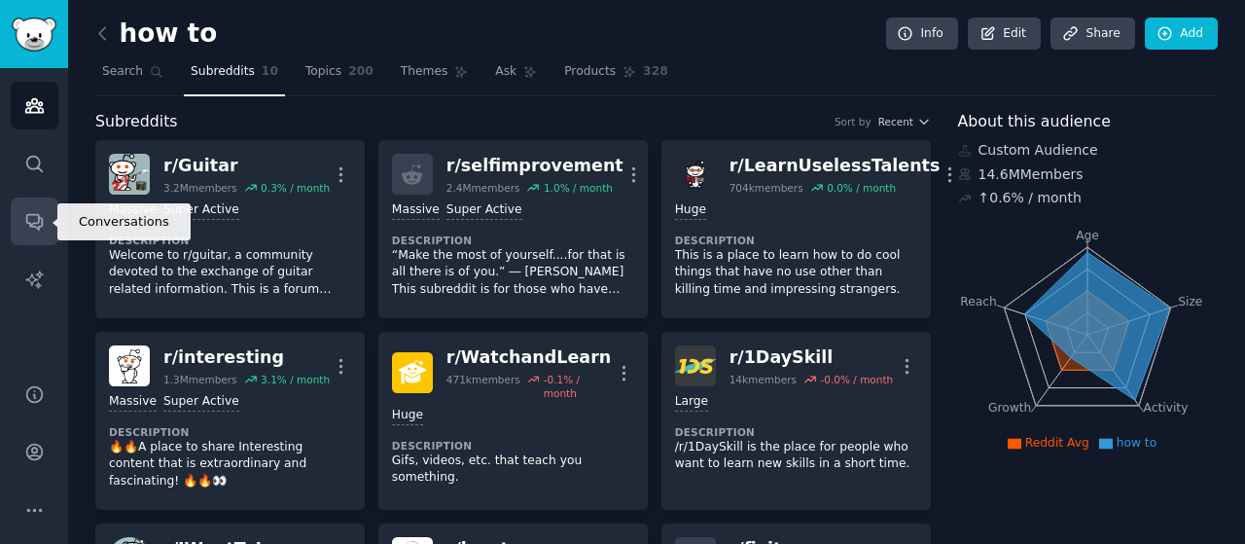
click at [40, 225] on icon "Sidebar" at bounding box center [34, 221] width 20 height 20
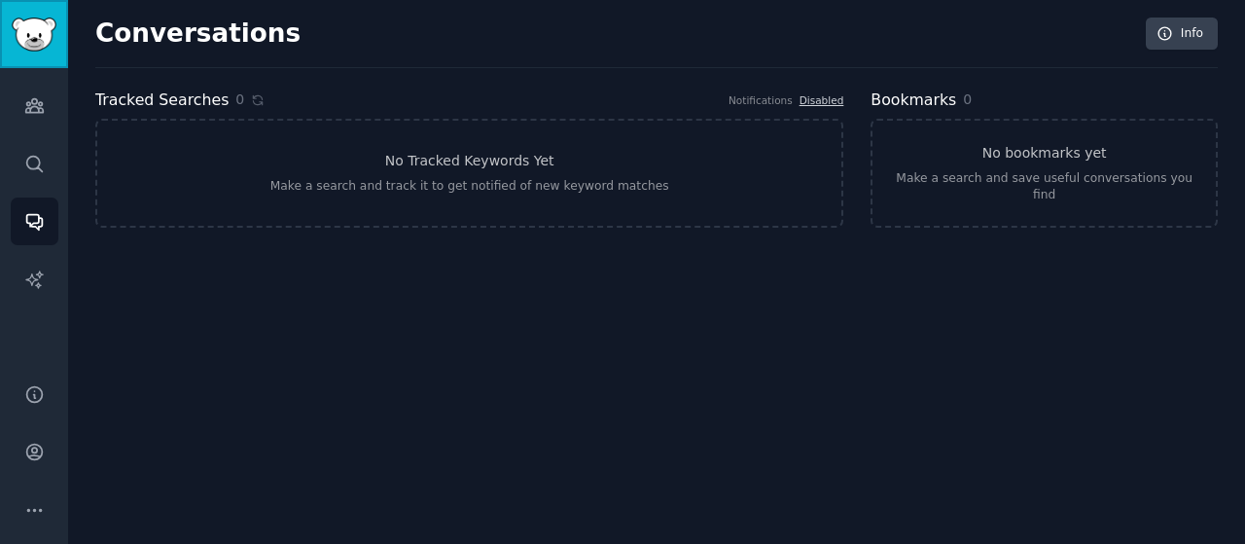
click at [57, 18] on link "Sidebar" at bounding box center [34, 34] width 68 height 68
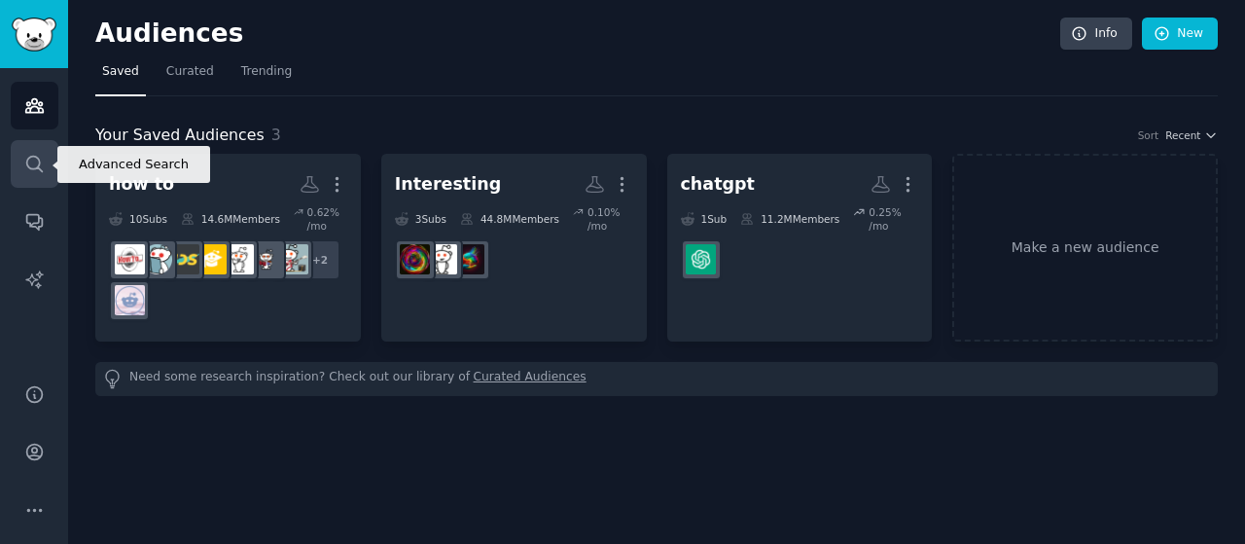
click at [22, 155] on link "Search" at bounding box center [35, 164] width 48 height 48
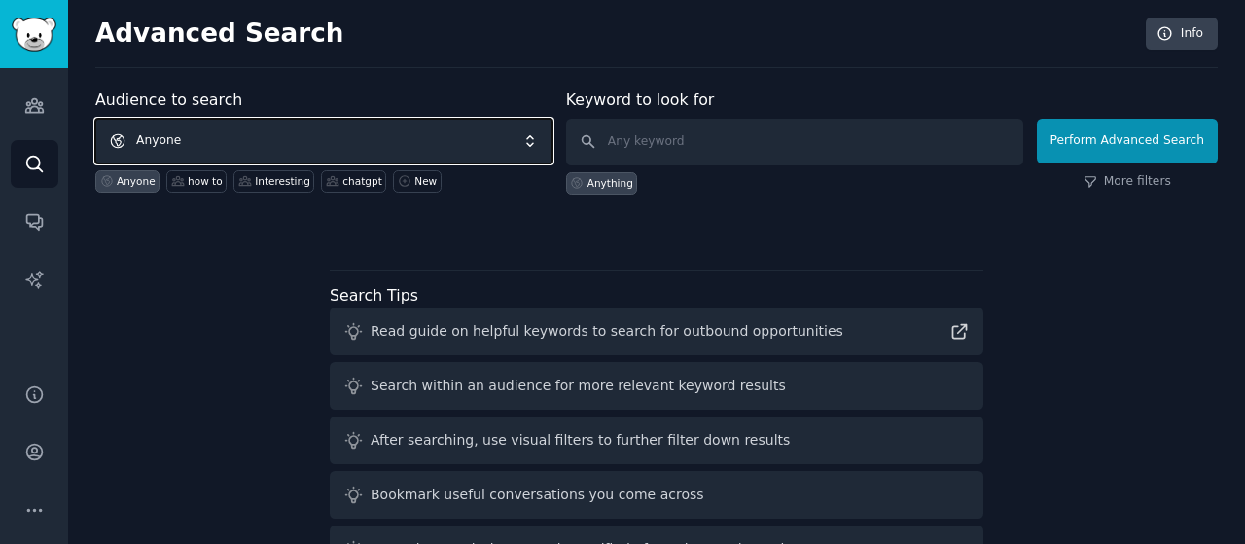
click at [434, 153] on span "Anyone" at bounding box center [323, 141] width 457 height 45
